Goal: Task Accomplishment & Management: Manage account settings

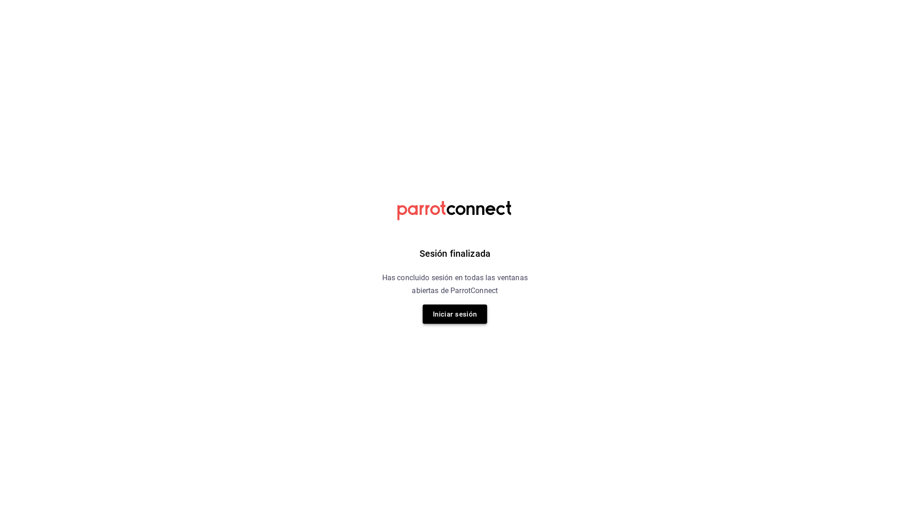
click at [464, 310] on button "Iniciar sesión" at bounding box center [455, 314] width 64 height 19
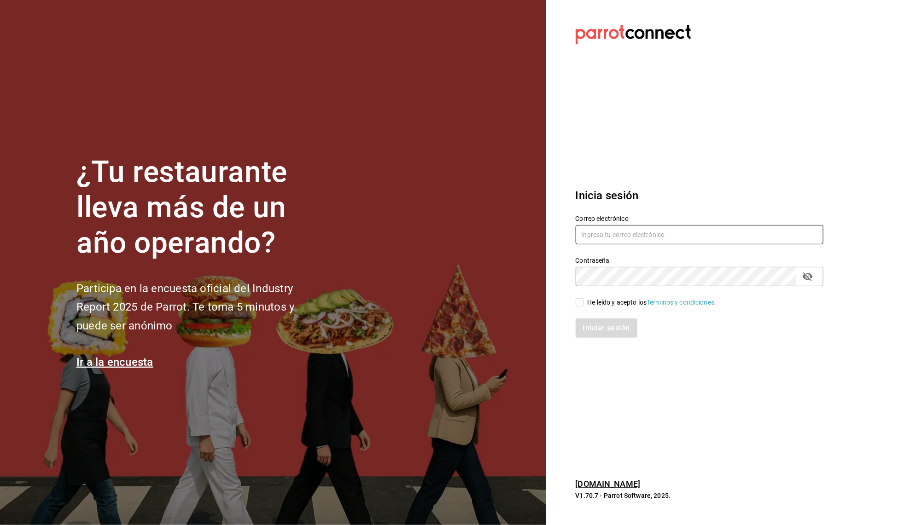
type input "[EMAIL_ADDRESS][DOMAIN_NAME]"
click at [576, 302] on input "He leído y acepto los Términos y condiciones." at bounding box center [580, 302] width 8 height 8
checkbox input "true"
click at [606, 330] on button "Iniciar sesión" at bounding box center [607, 328] width 63 height 19
